Goal: Communication & Community: Answer question/provide support

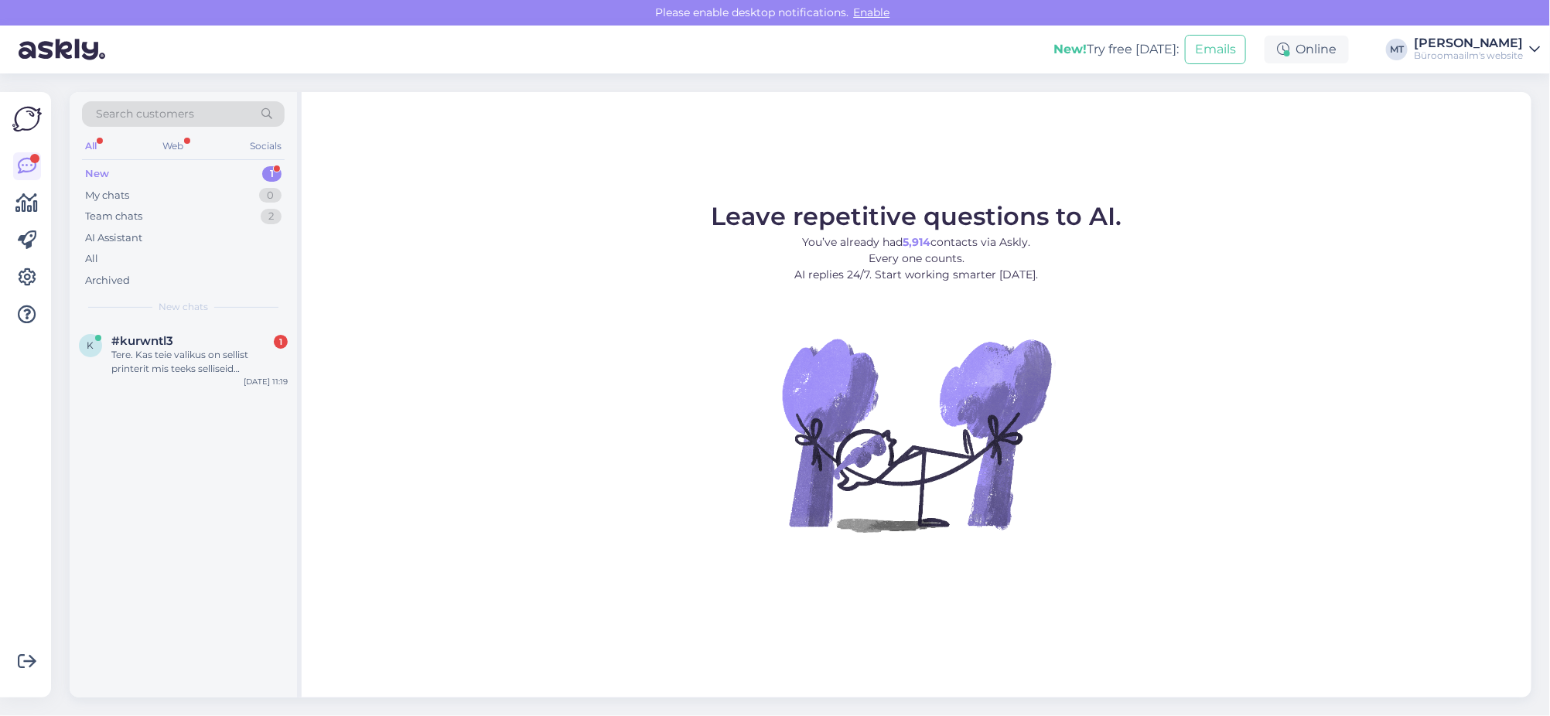
click at [95, 172] on div "New" at bounding box center [97, 173] width 24 height 15
click at [133, 343] on span "#kurwntl3" at bounding box center [142, 341] width 62 height 14
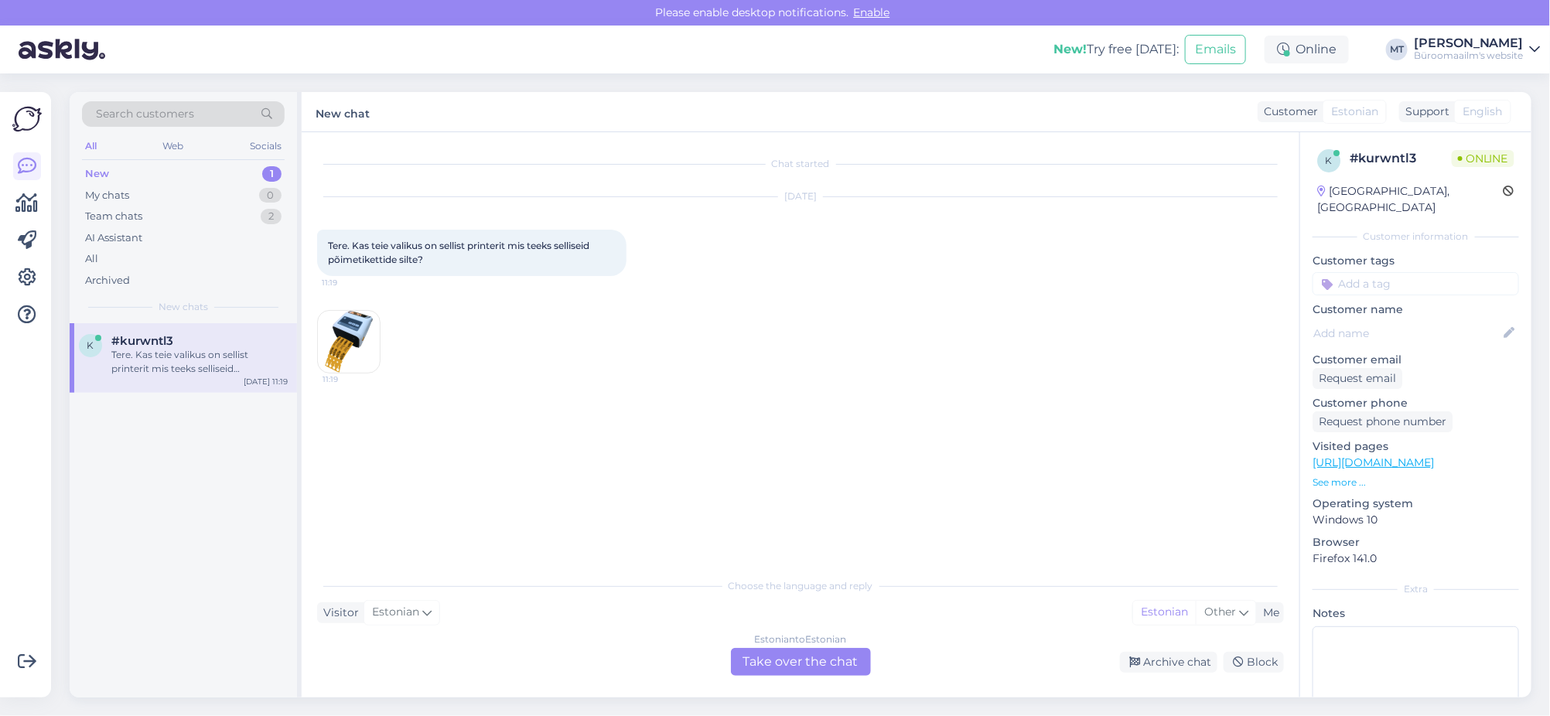
click at [329, 339] on img at bounding box center [349, 342] width 62 height 62
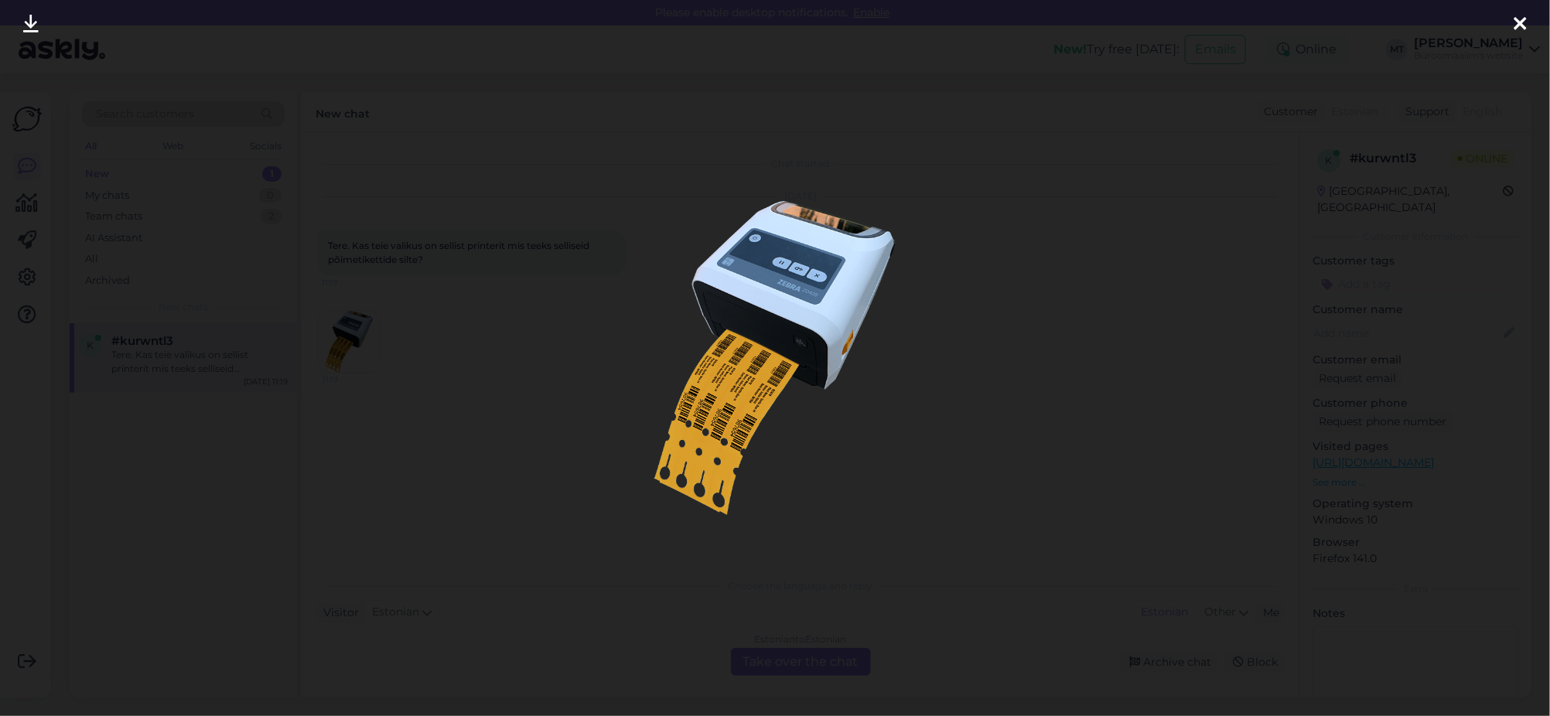
click at [1516, 21] on icon at bounding box center [1520, 25] width 12 height 20
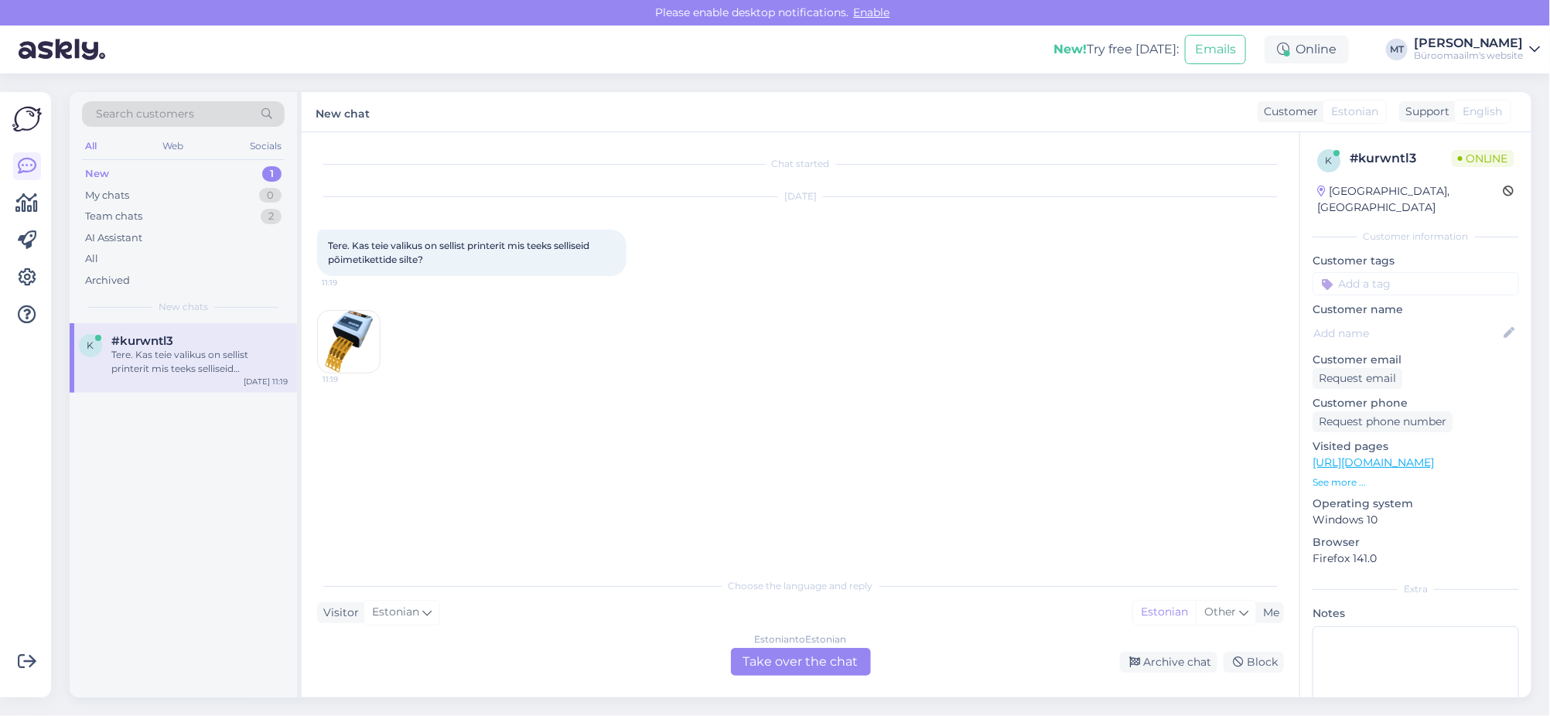
click at [348, 327] on img at bounding box center [349, 342] width 62 height 62
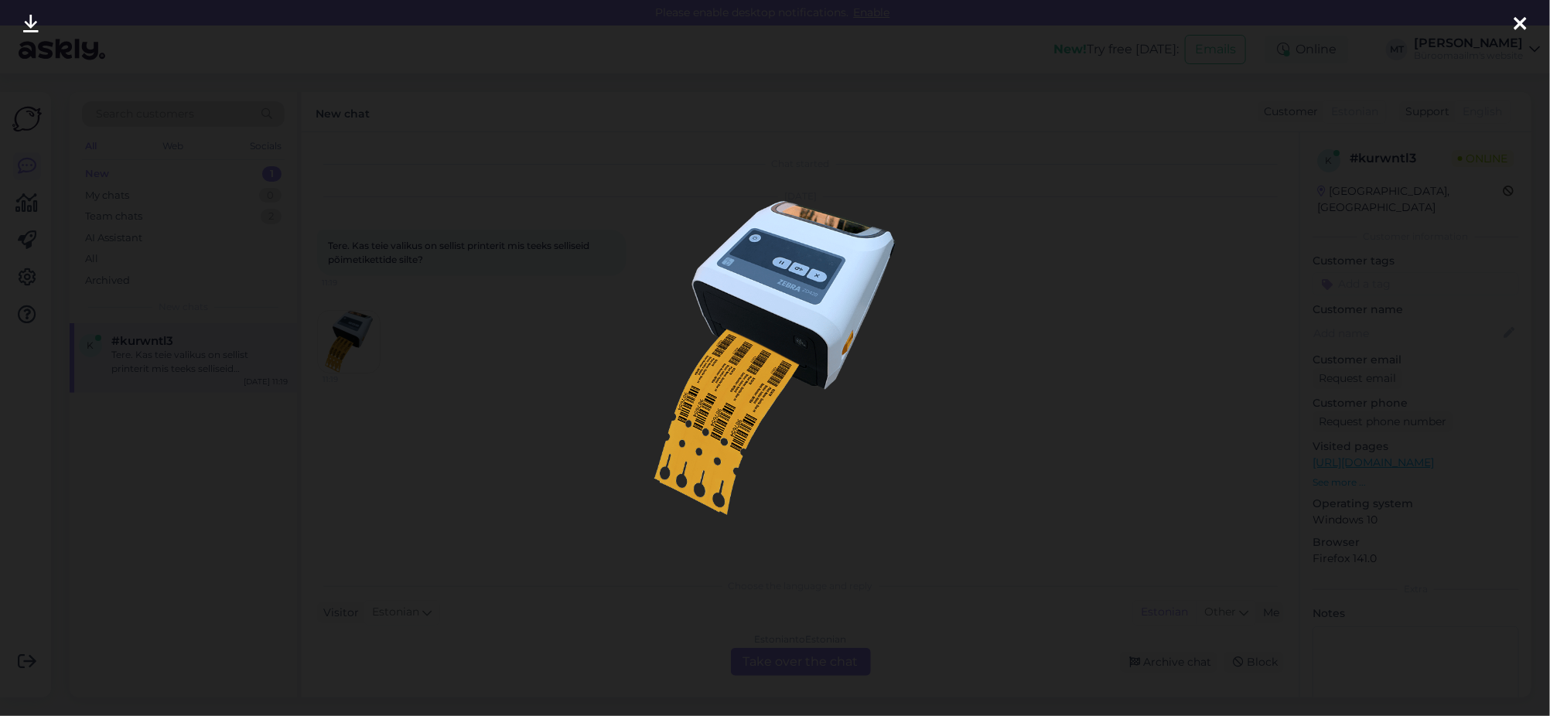
click at [1518, 20] on icon at bounding box center [1520, 25] width 12 height 20
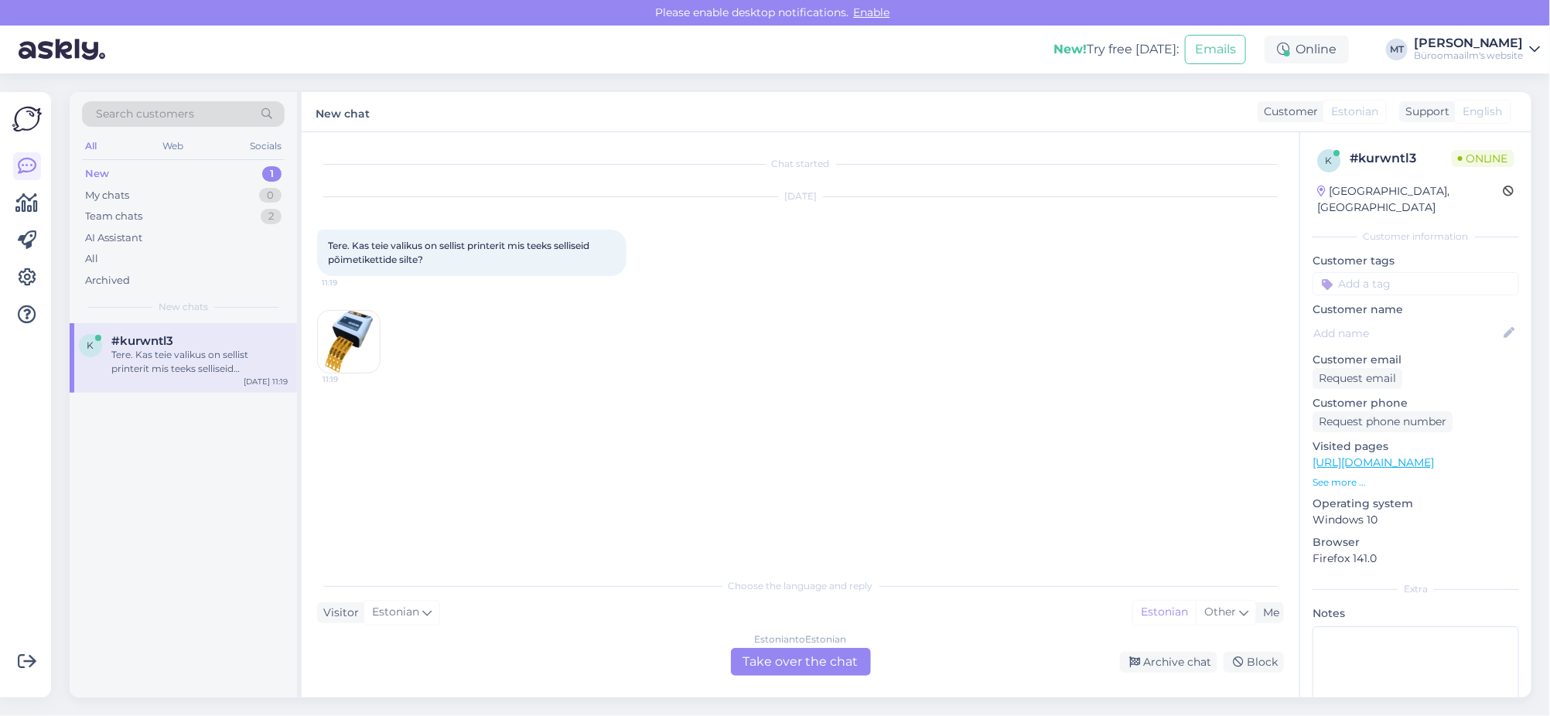
click at [838, 665] on div "Estonian to Estonian Take over the chat" at bounding box center [801, 662] width 140 height 28
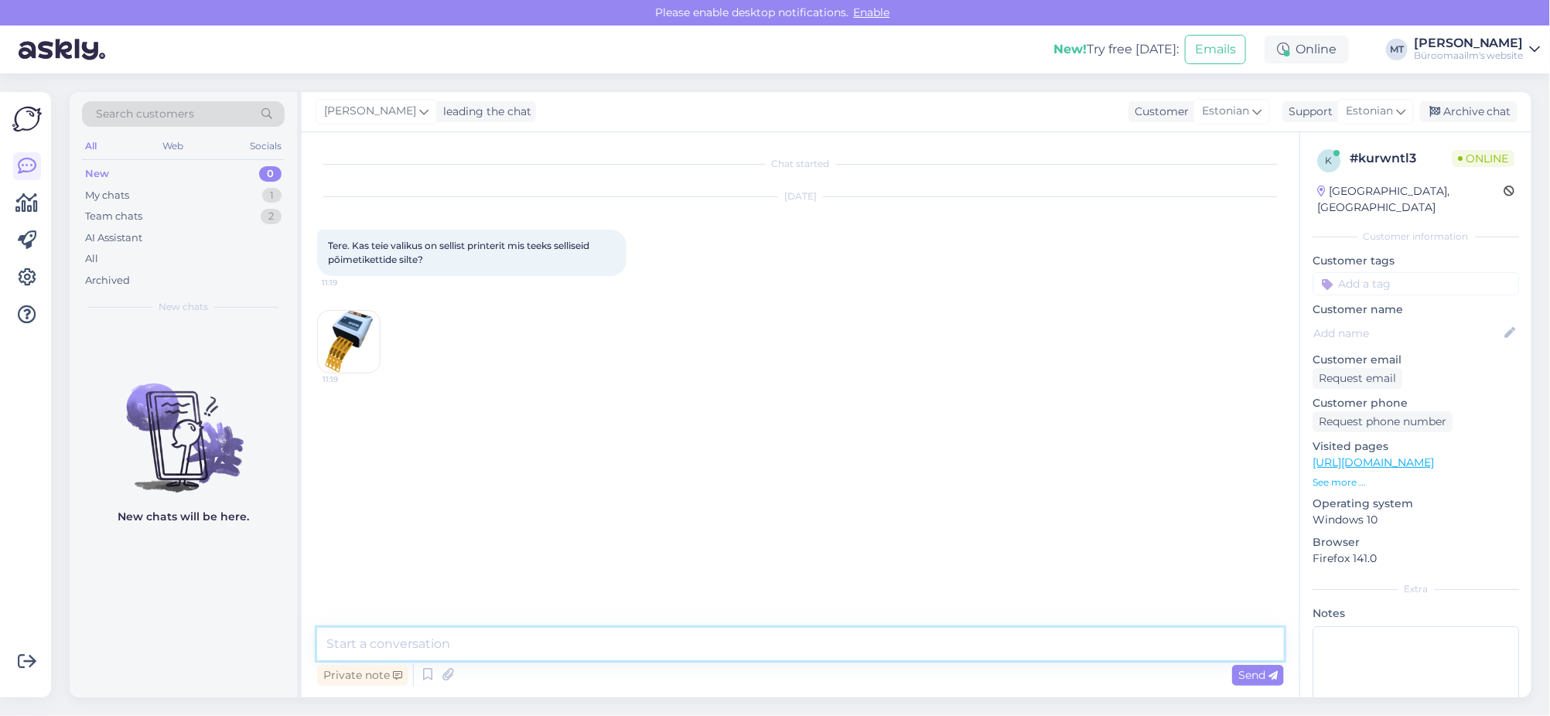
click at [457, 650] on textarea at bounding box center [800, 644] width 967 height 32
type textarea "Tere. Ei müü sellist toodet, peame uurima, kas saame tellida."
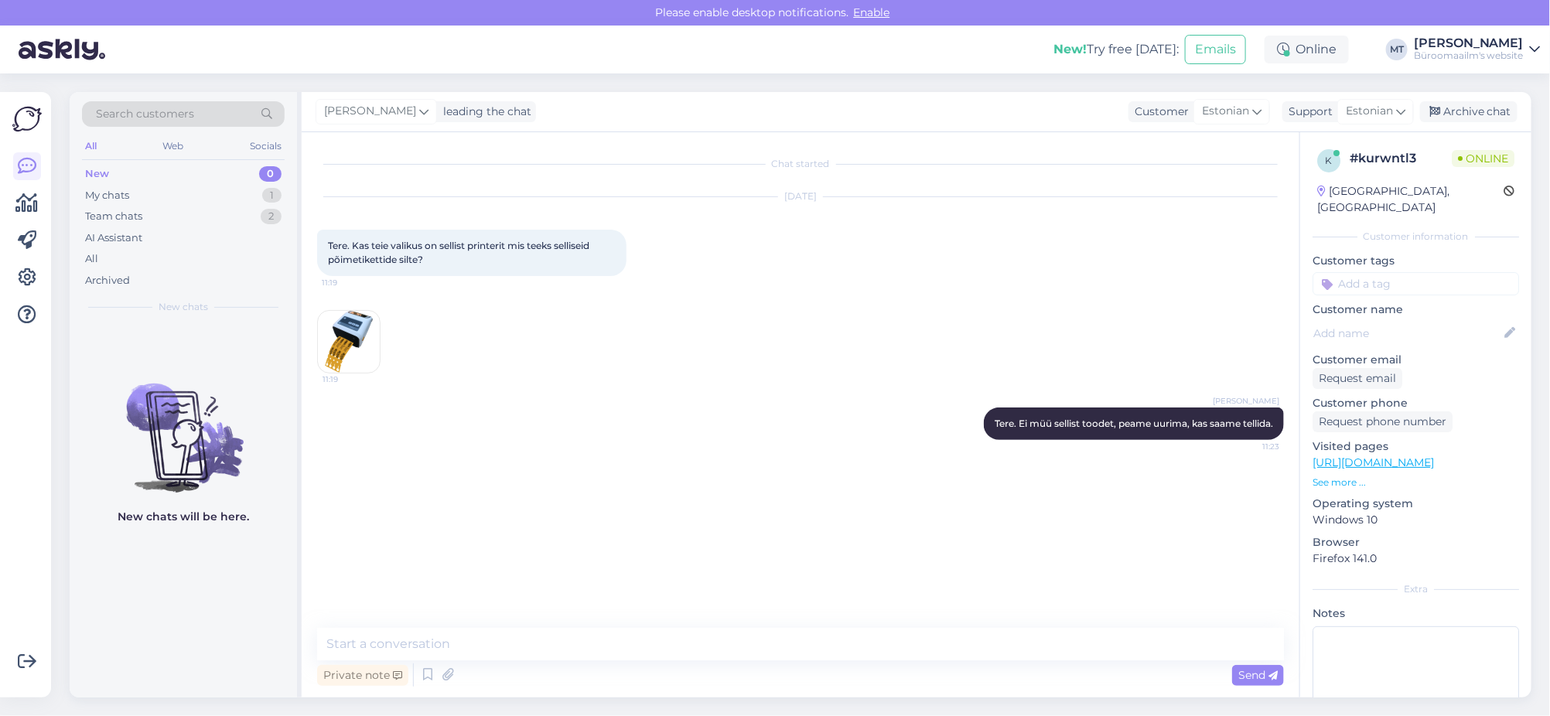
click at [343, 340] on img at bounding box center [349, 342] width 62 height 62
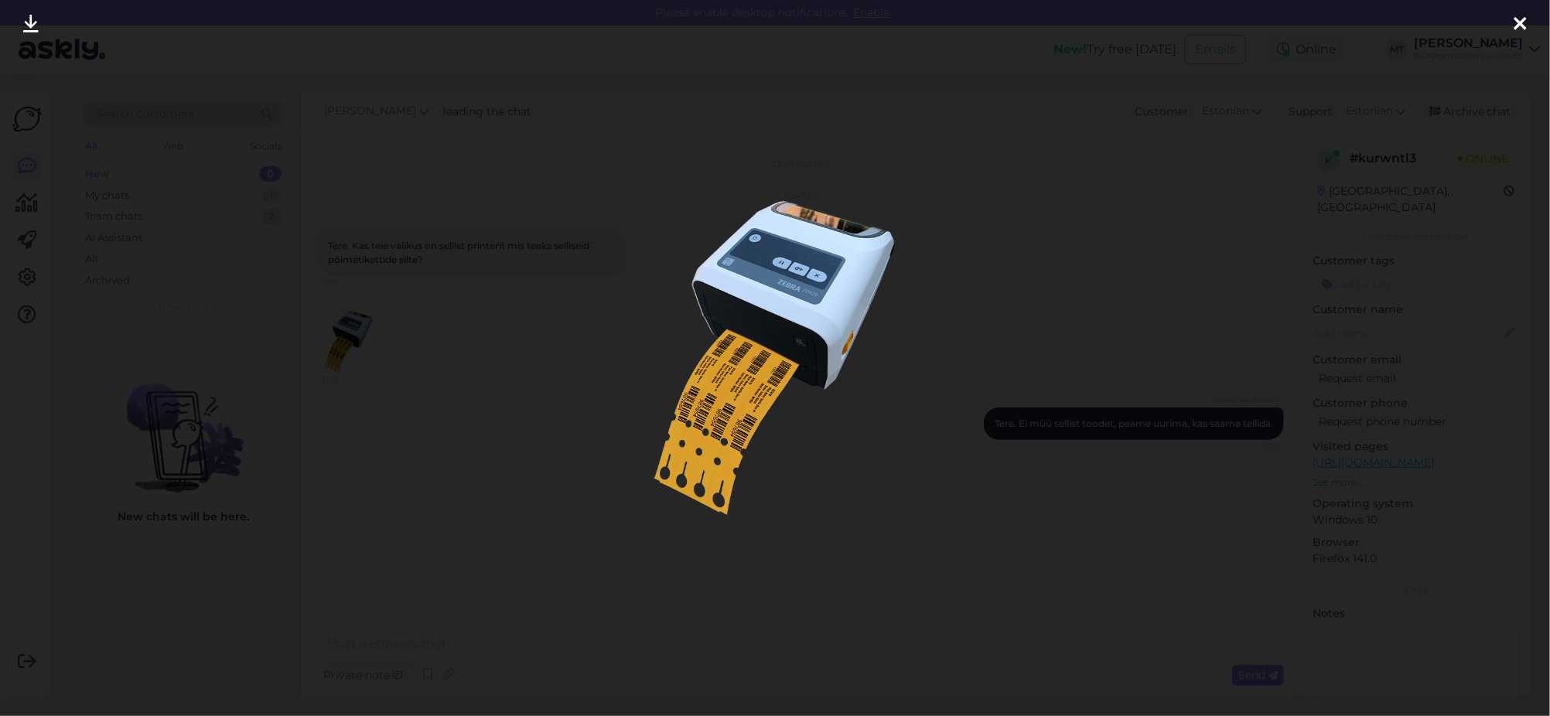
click at [725, 418] on img at bounding box center [774, 357] width 501 height 313
click at [793, 316] on img at bounding box center [774, 357] width 501 height 313
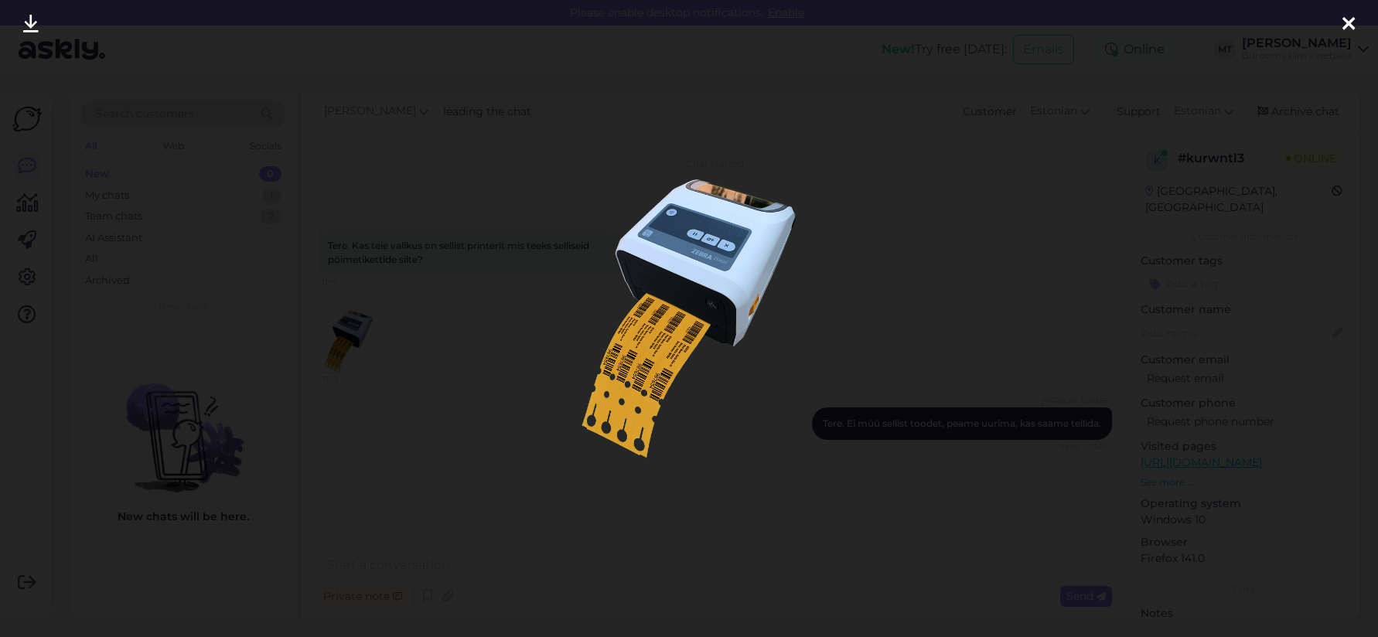
click at [709, 248] on img at bounding box center [689, 318] width 446 height 278
click at [890, 548] on div at bounding box center [689, 318] width 1378 height 637
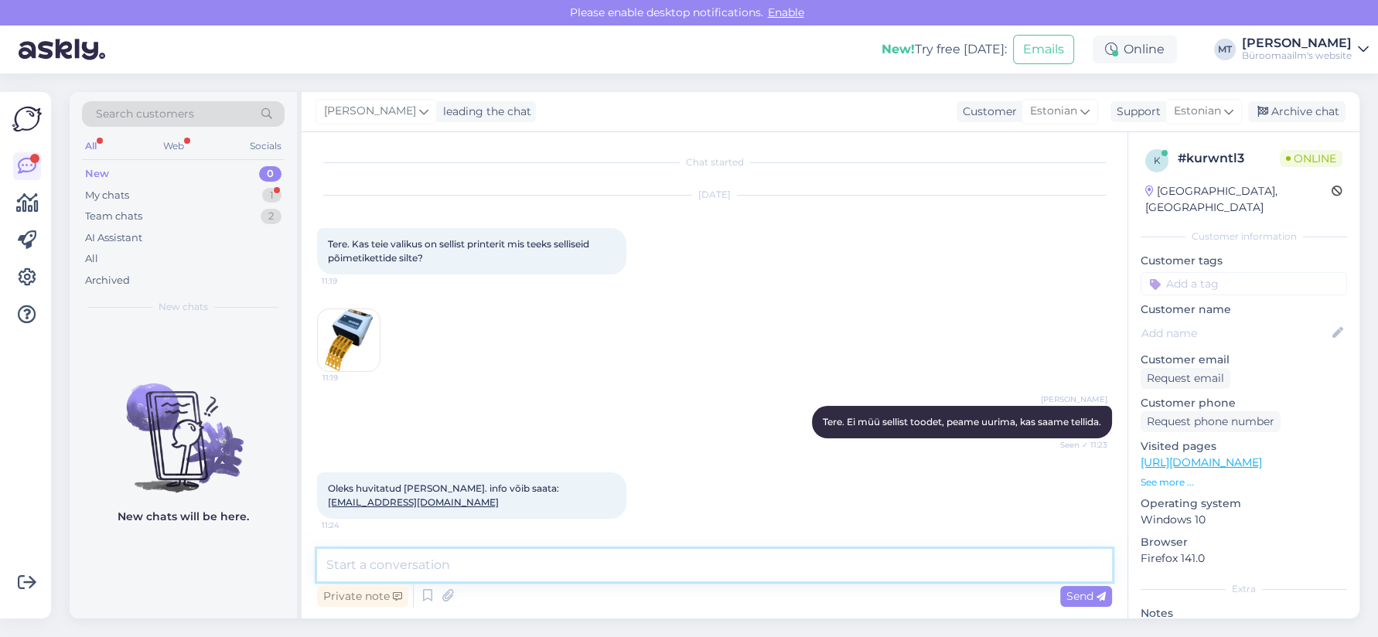
click at [413, 569] on textarea at bounding box center [714, 565] width 795 height 32
type textarea "Aitäh. Uurime [PERSON_NAME]."
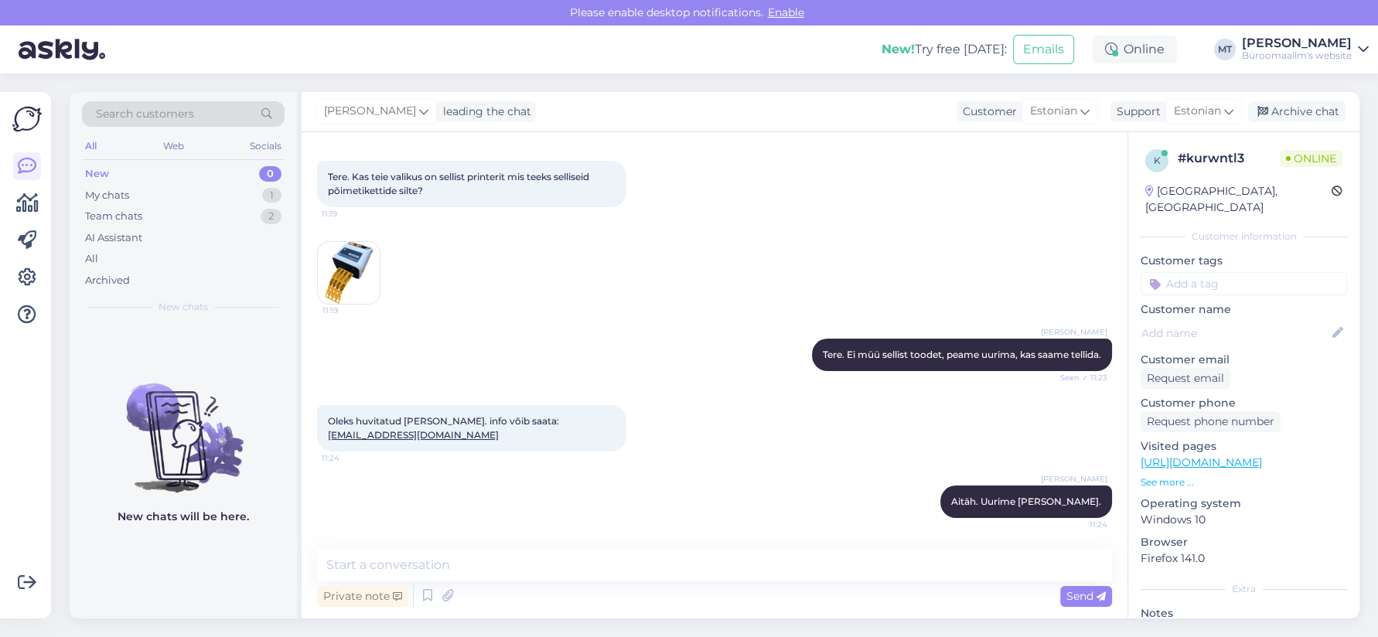
click at [342, 259] on img at bounding box center [349, 273] width 62 height 62
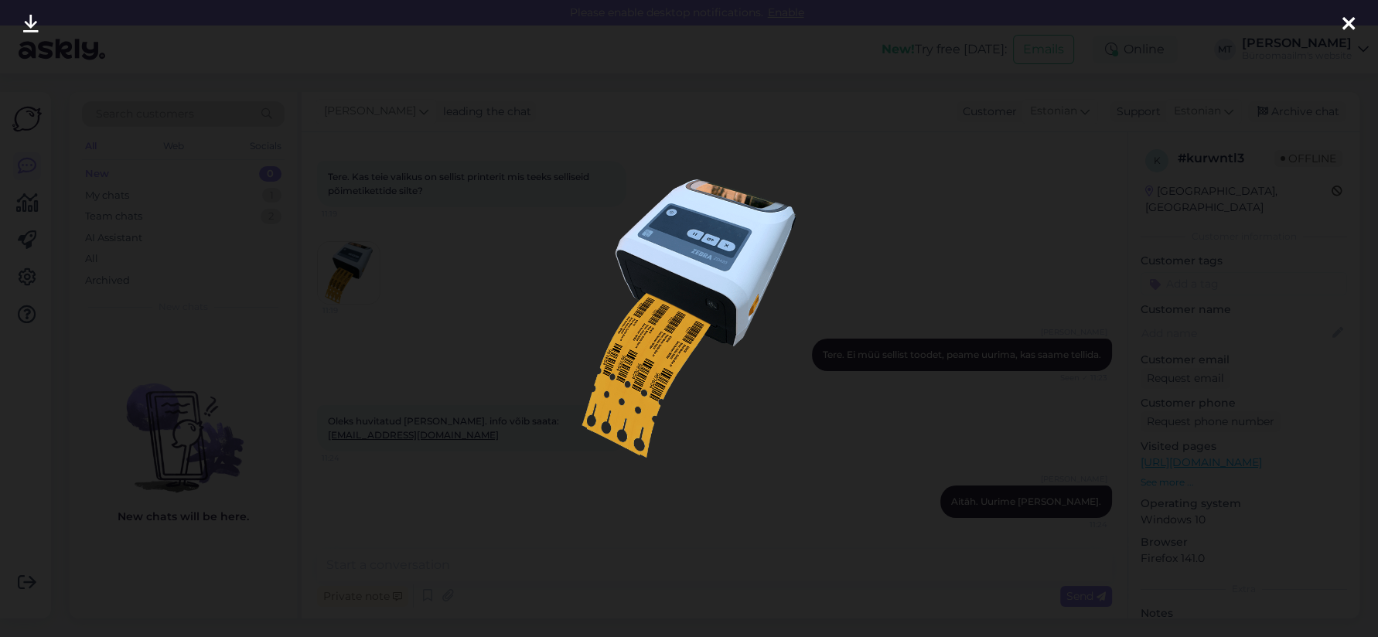
click at [1343, 24] on icon at bounding box center [1349, 25] width 12 height 20
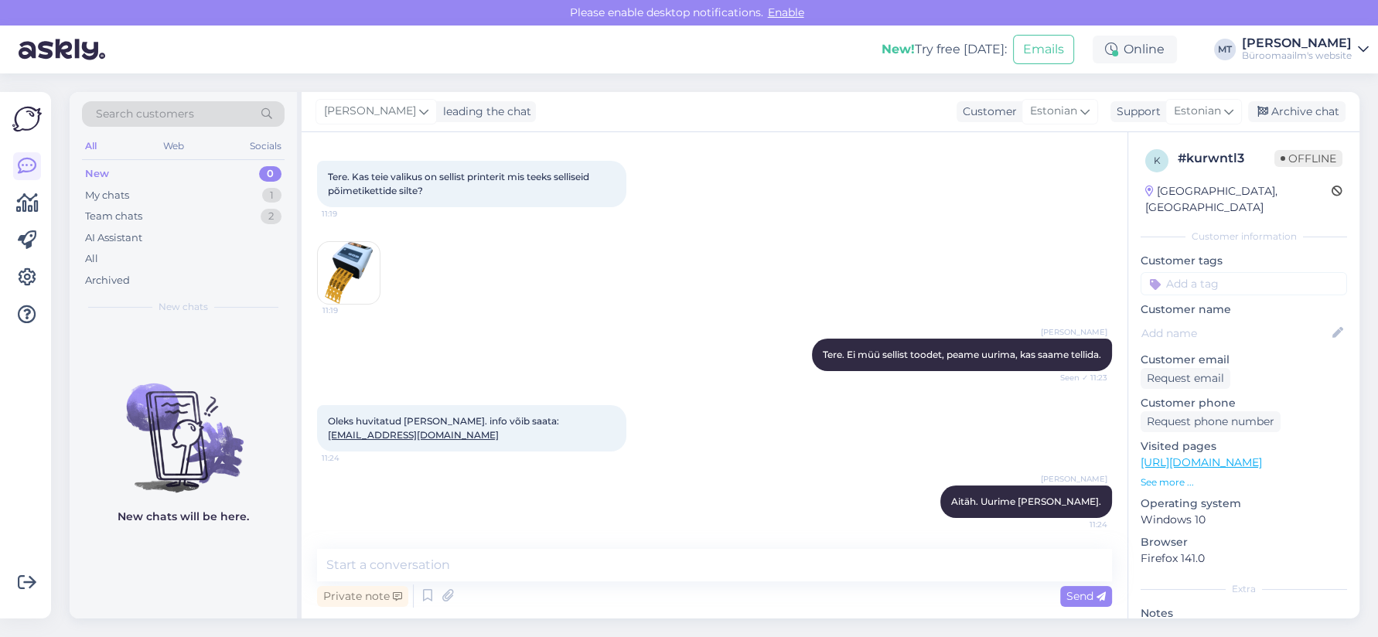
click at [329, 257] on img at bounding box center [349, 273] width 62 height 62
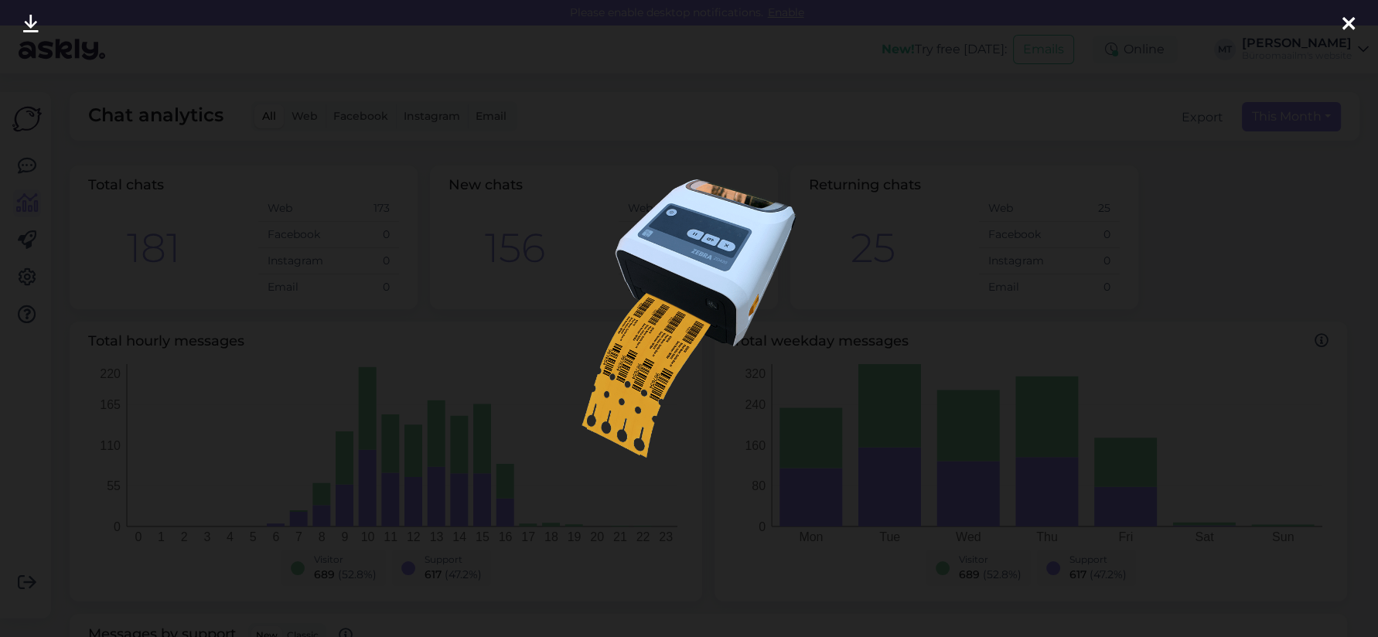
click at [1346, 29] on icon at bounding box center [1349, 25] width 12 height 20
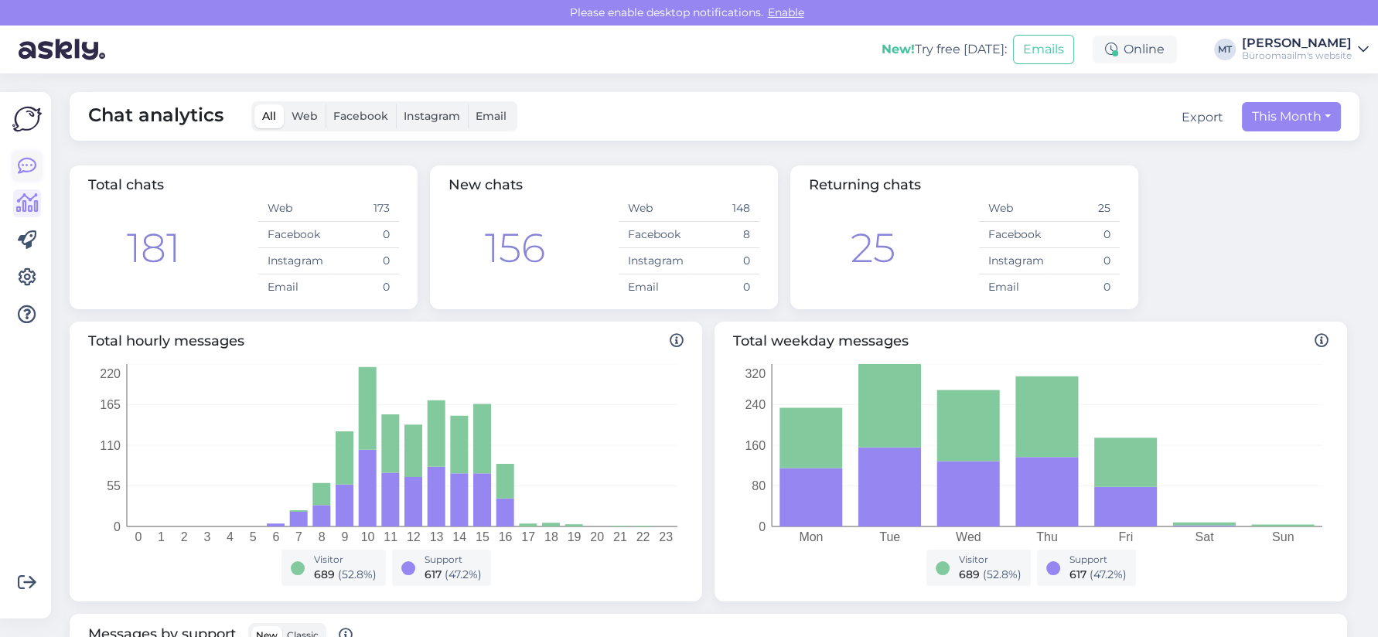
click at [22, 161] on icon at bounding box center [27, 166] width 19 height 19
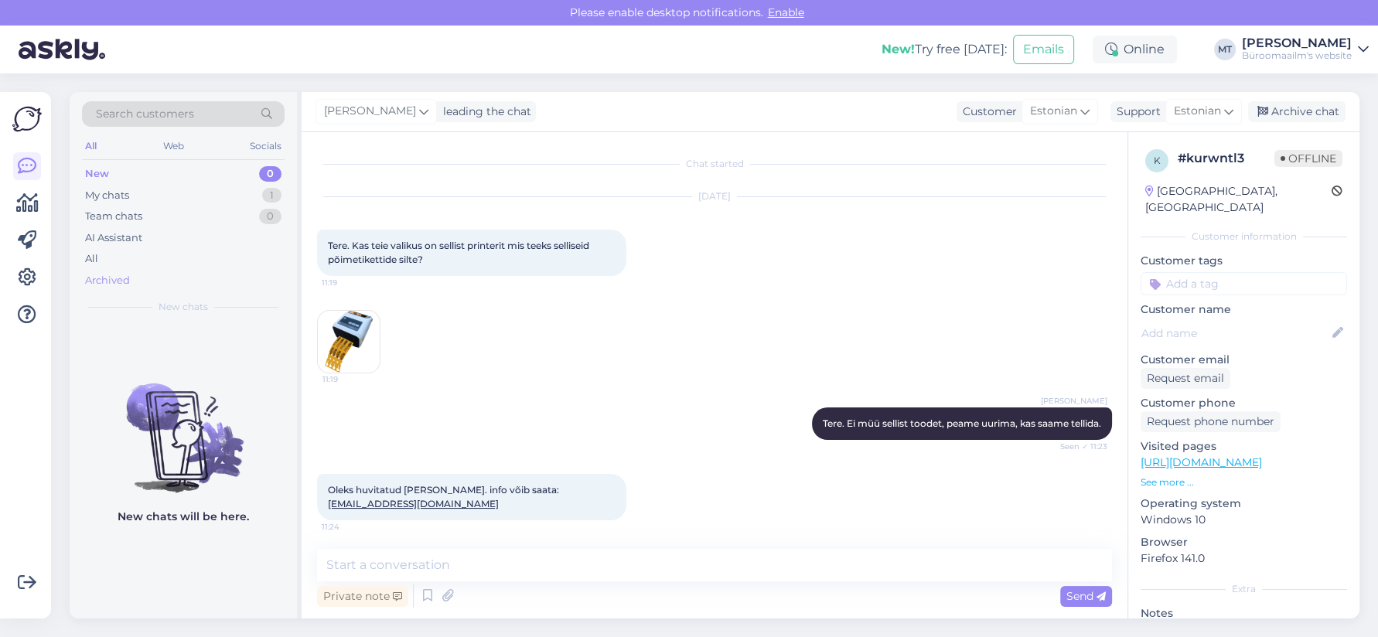
scroll to position [32, 0]
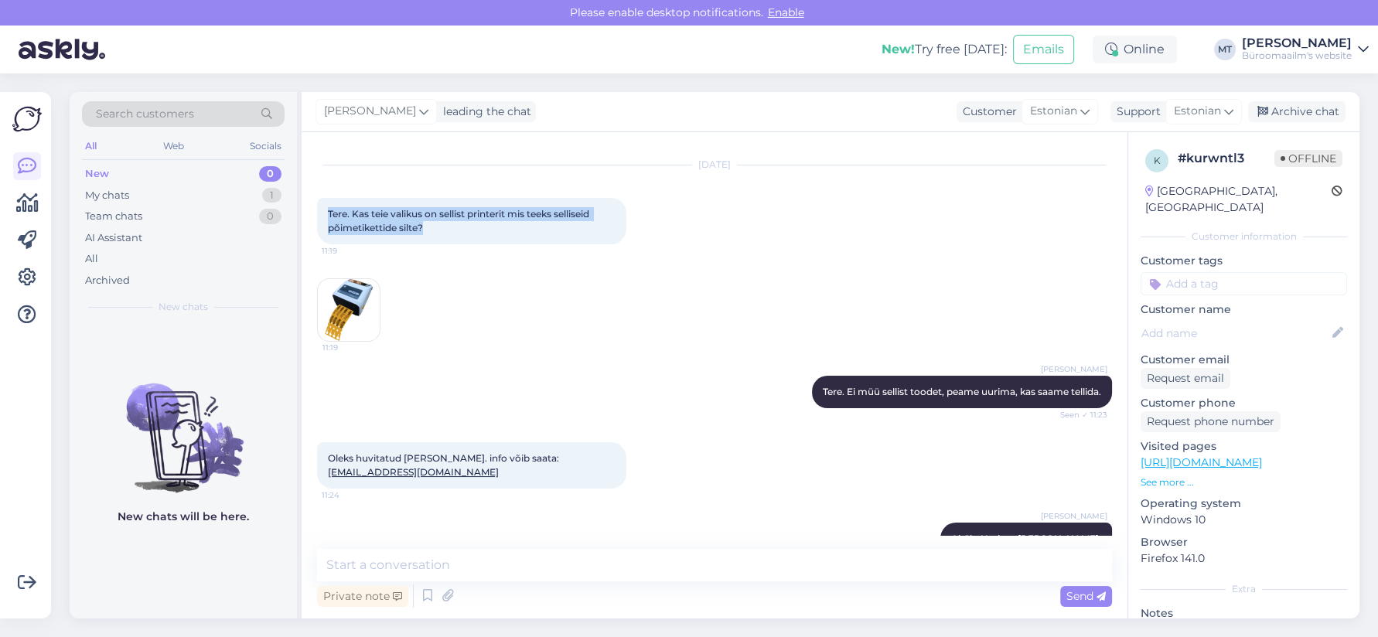
drag, startPoint x: 326, startPoint y: 200, endPoint x: 441, endPoint y: 237, distance: 120.1
click at [441, 237] on div "Tere. Kas teie valikus on sellist printerit mis teeks selliseid põimetikettide …" at bounding box center [471, 221] width 309 height 46
copy span "Tere. Kas teie valikus on sellist printerit mis teeks selliseid põimetikettide …"
click at [347, 322] on img at bounding box center [349, 310] width 62 height 62
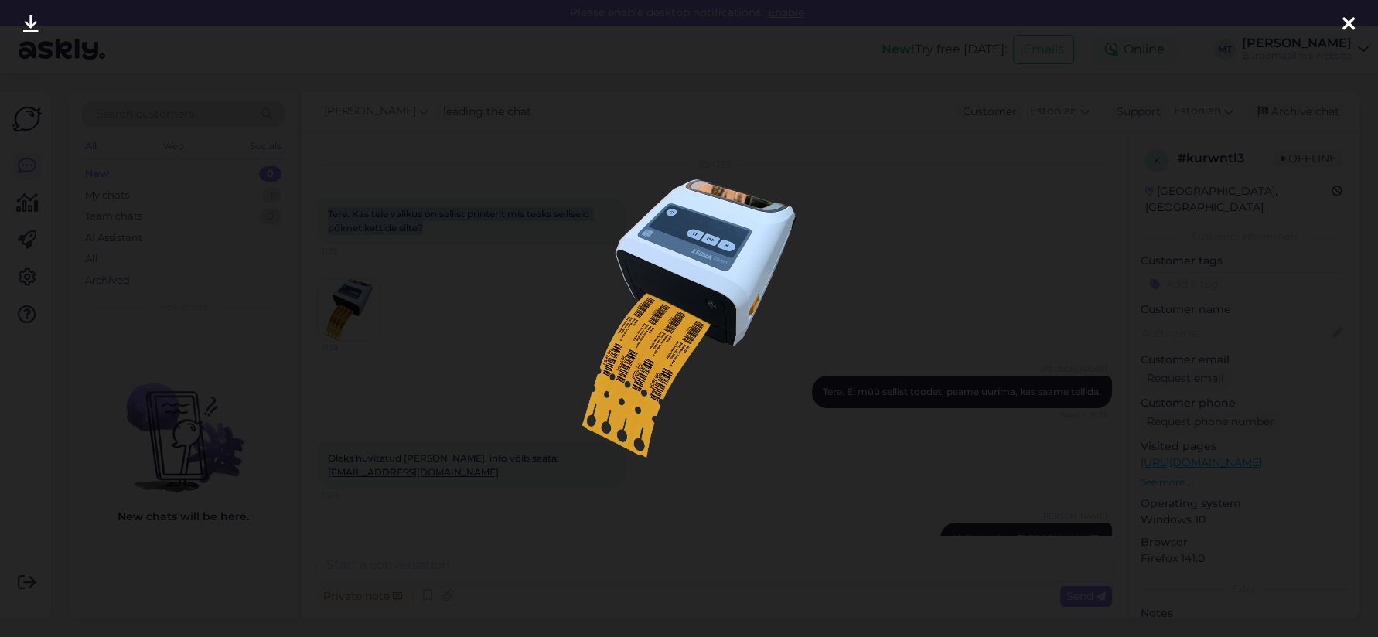
click at [704, 325] on img at bounding box center [689, 318] width 446 height 278
drag, startPoint x: 1349, startPoint y: 19, endPoint x: 1197, endPoint y: 16, distance: 152.4
click at [1349, 19] on icon at bounding box center [1349, 25] width 12 height 20
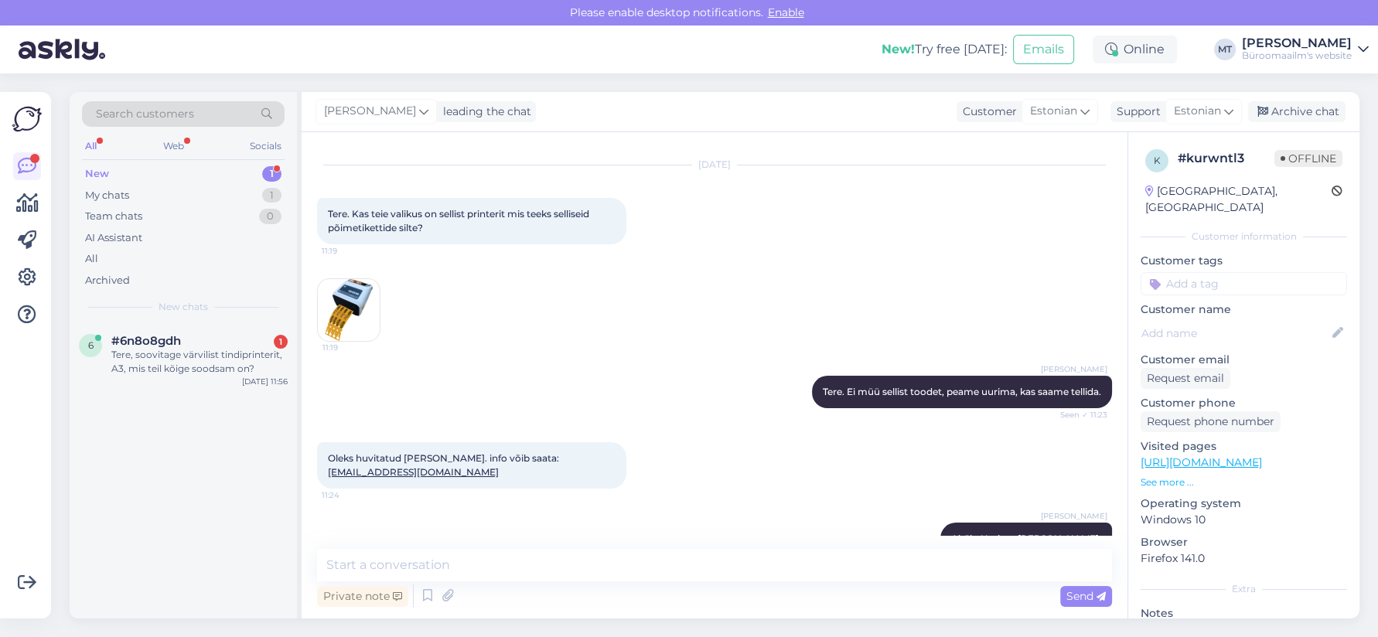
click at [90, 174] on div "New" at bounding box center [97, 173] width 24 height 15
click at [125, 357] on div "Tere, soovitage värvilist tindiprinterit, A3, mis teil kõige soodsam on?" at bounding box center [199, 362] width 176 height 28
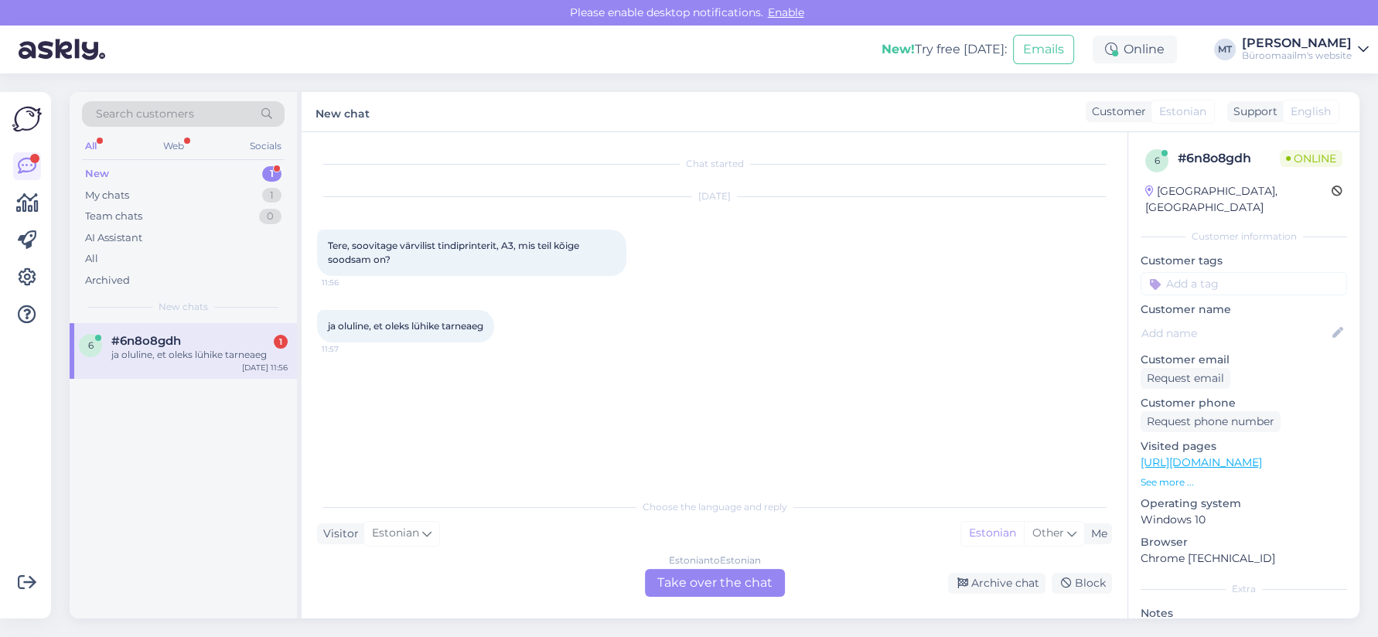
click at [715, 584] on div "Estonian to Estonian Take over the chat" at bounding box center [715, 583] width 140 height 28
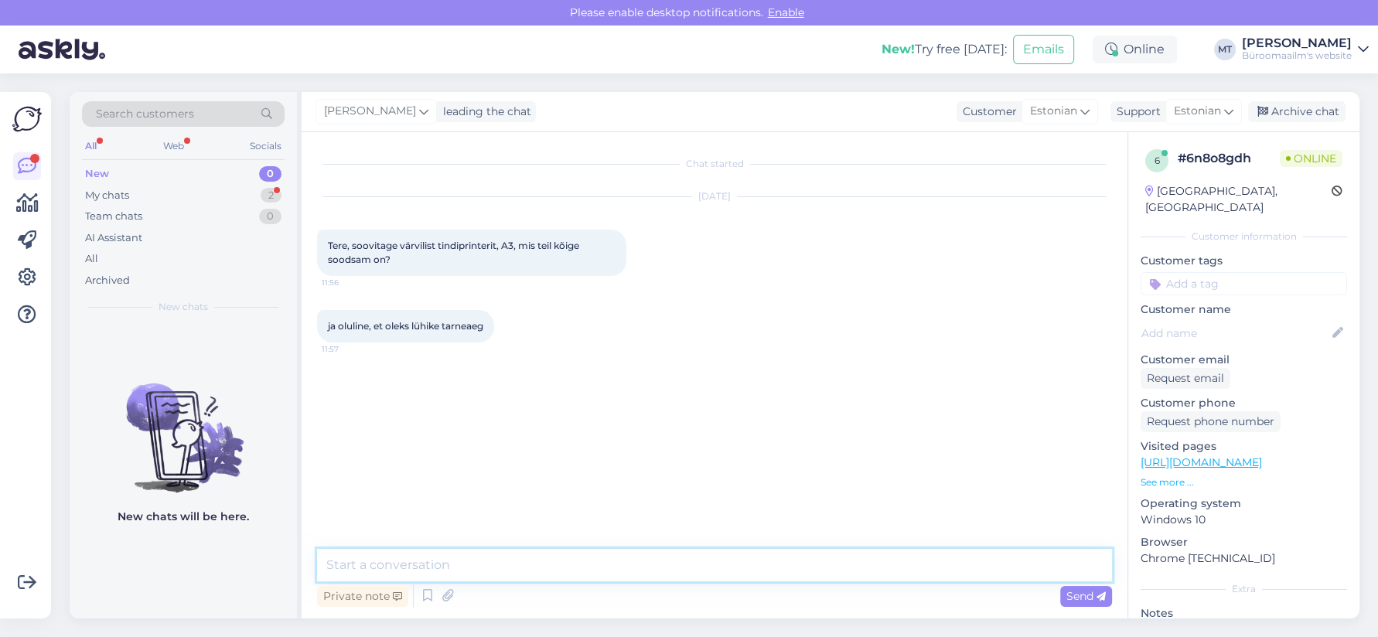
click at [368, 565] on textarea at bounding box center [714, 565] width 795 height 32
paste textarea "[URL][DOMAIN_NAME]"
type textarea "Tere. Pakkuda on see printer [URL][DOMAIN_NAME]"
